Goal: Task Accomplishment & Management: Use online tool/utility

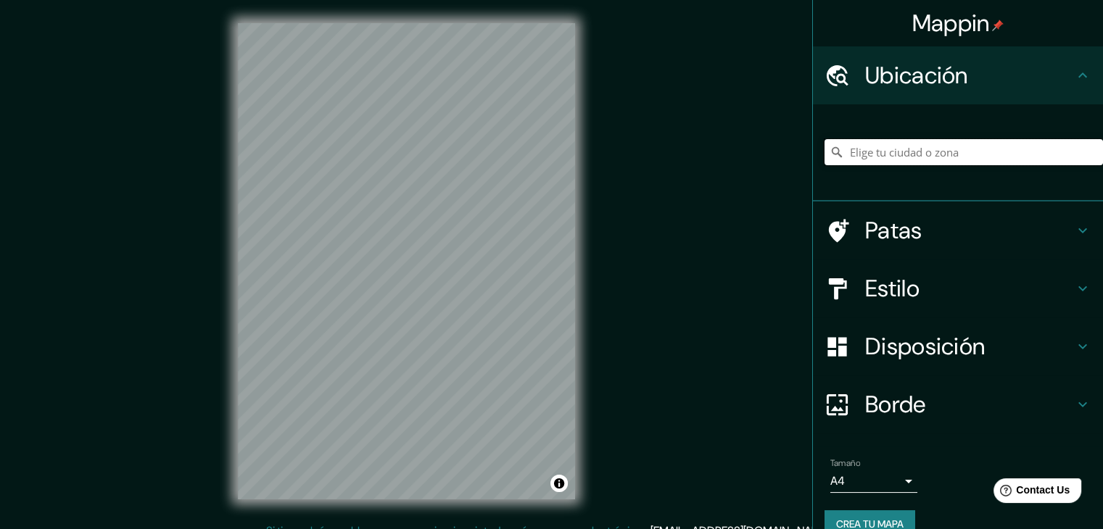
click at [861, 160] on input "Elige tu ciudad o zona" at bounding box center [964, 152] width 278 height 26
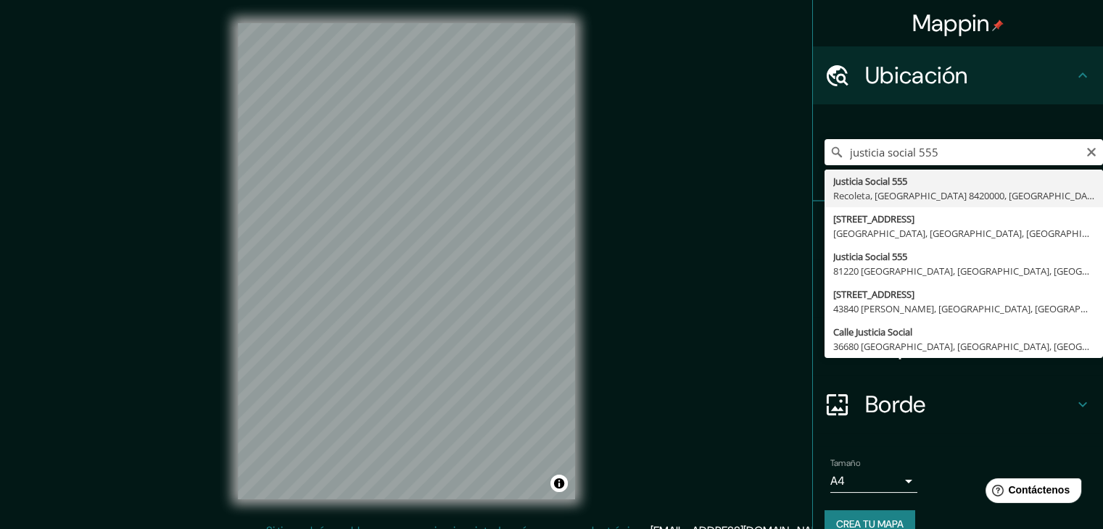
type input "Justicia Social 555, Recoleta, Región Metropolitana de Santiago 8420000, Chile"
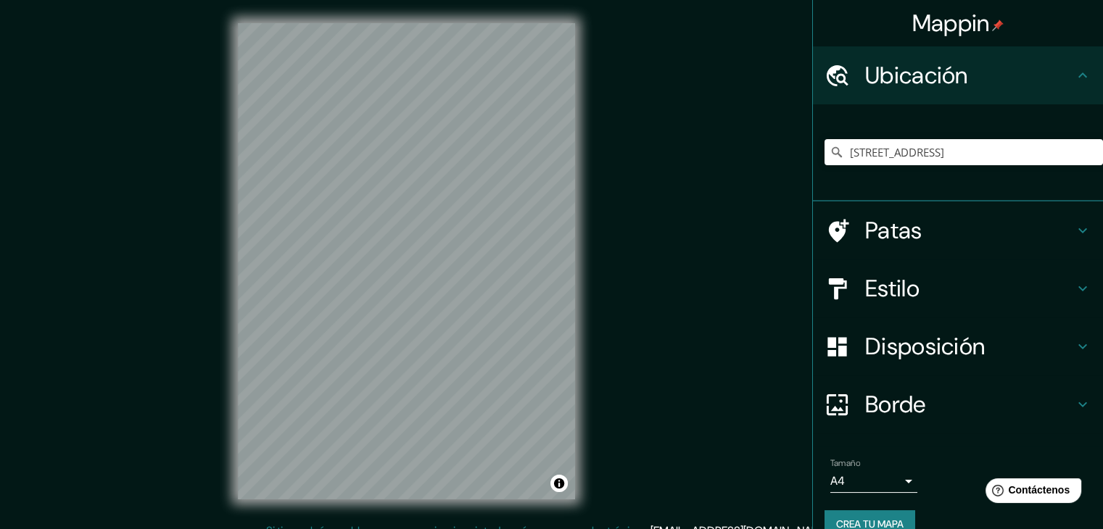
scroll to position [25, 0]
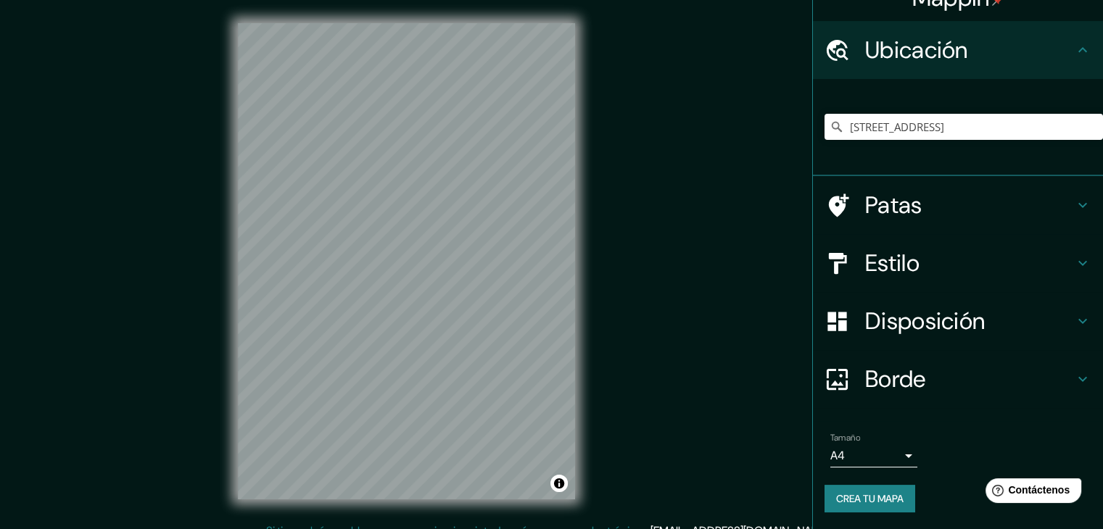
click at [846, 500] on font "Crea tu mapa" at bounding box center [869, 498] width 67 height 13
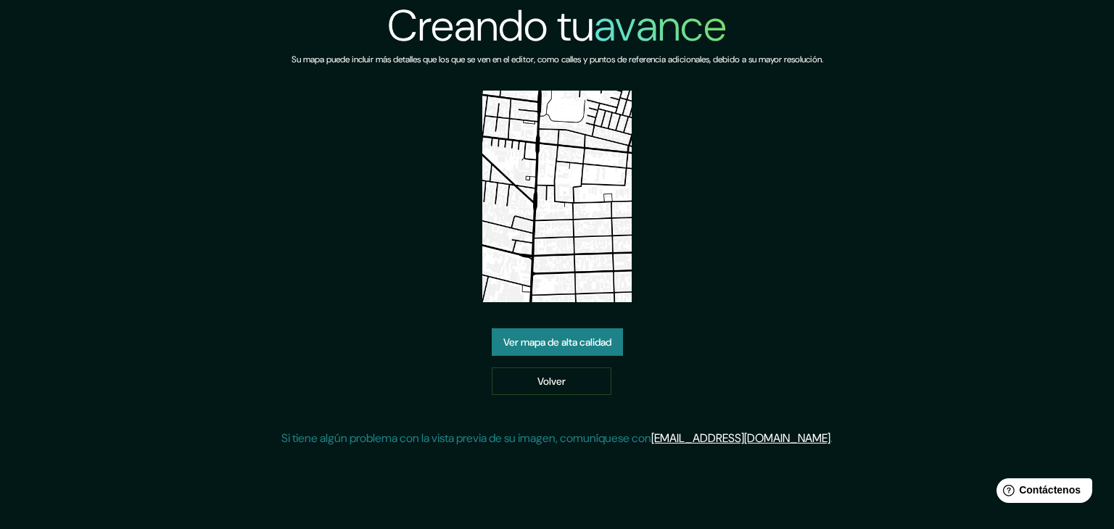
click at [571, 197] on img at bounding box center [557, 197] width 150 height 212
